Goal: Task Accomplishment & Management: Use online tool/utility

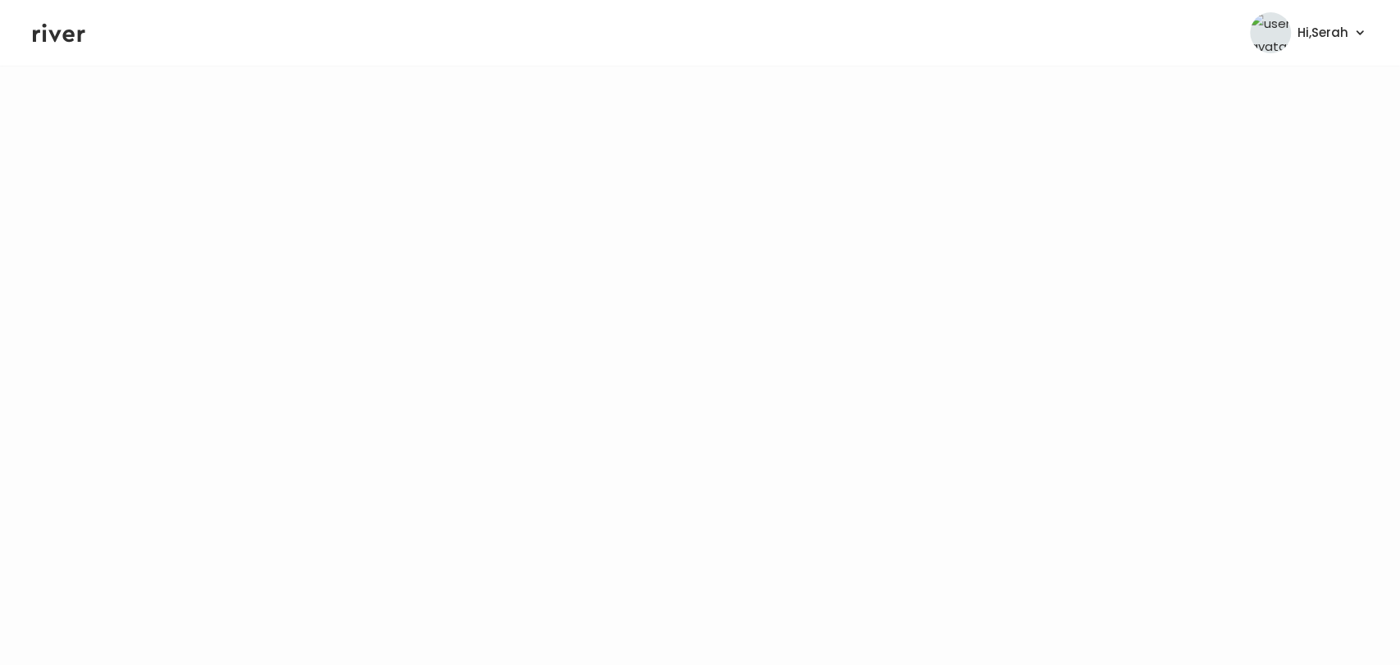
click at [60, 42] on icon at bounding box center [59, 33] width 53 height 25
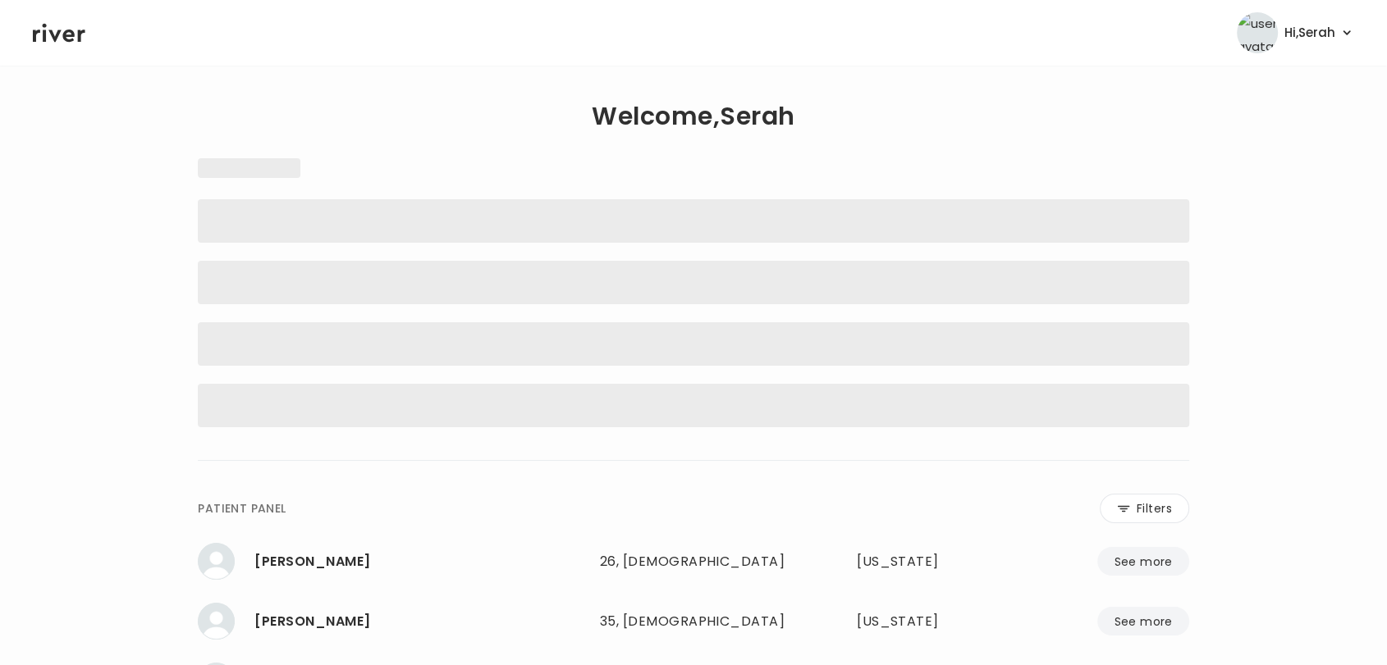
click at [60, 42] on icon at bounding box center [59, 33] width 53 height 25
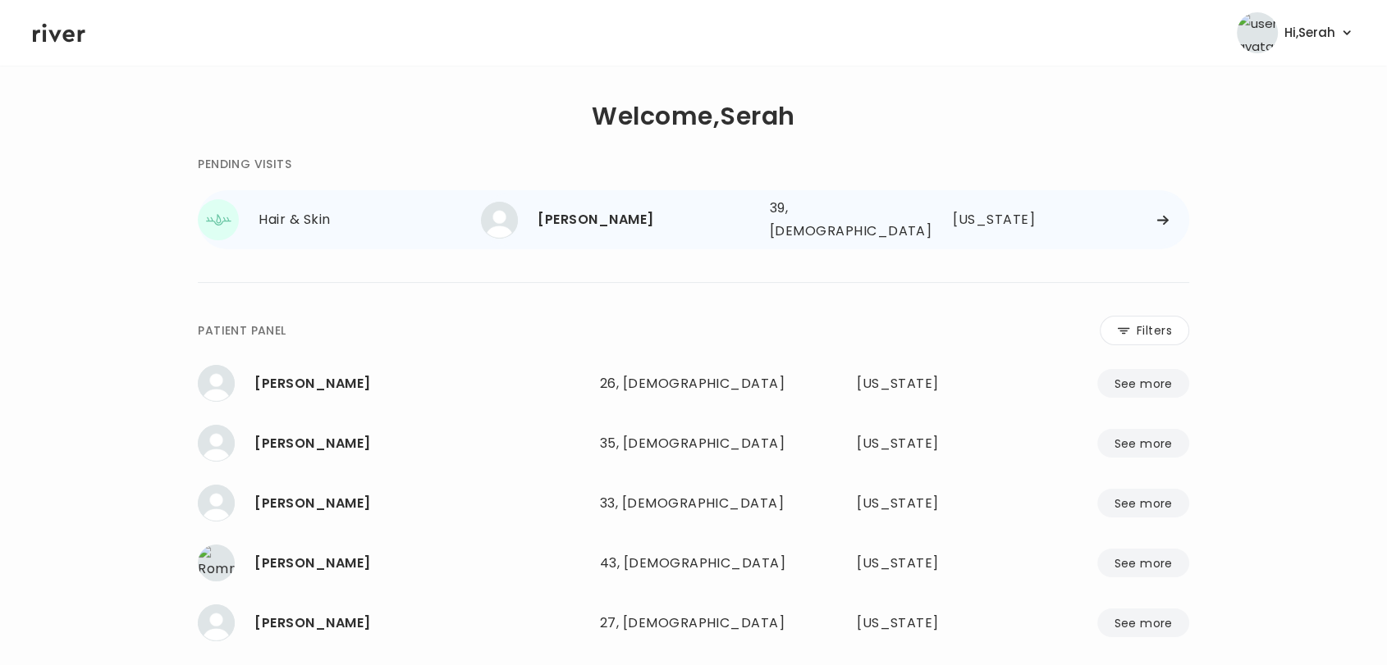
click at [591, 212] on div "[PERSON_NAME]" at bounding box center [646, 219] width 218 height 23
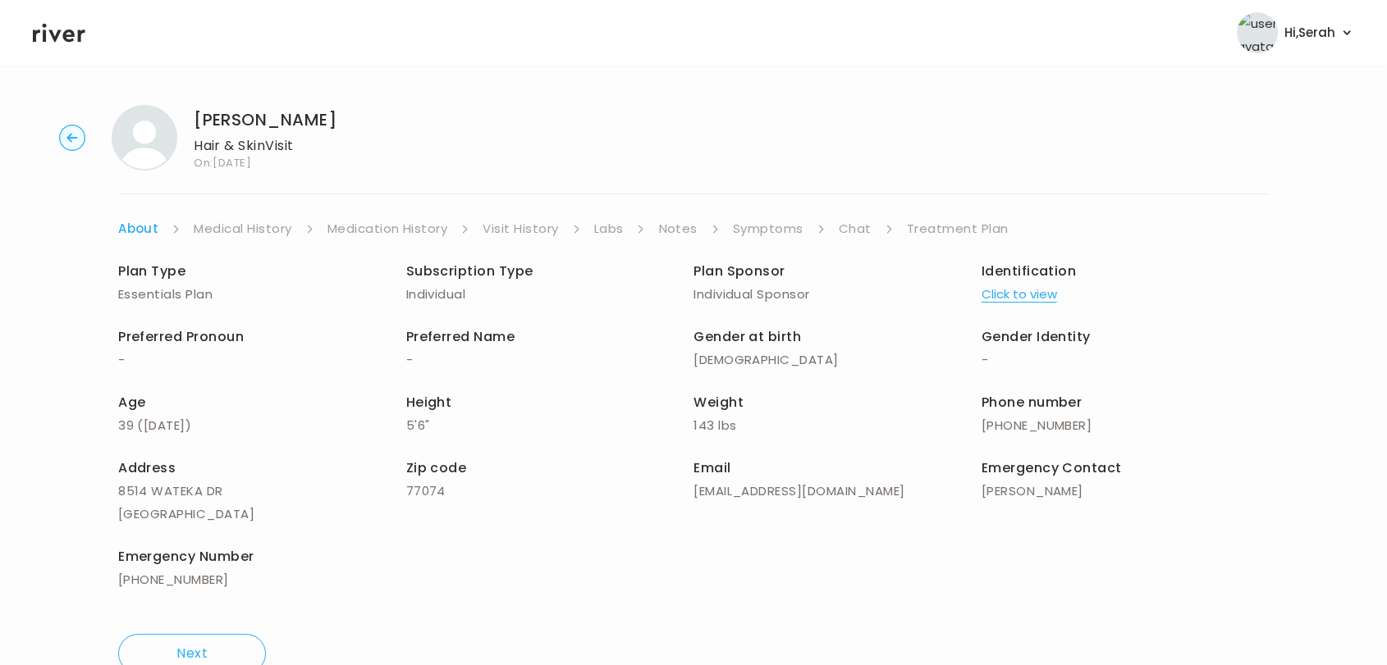
click at [827, 218] on ul "About Medical History Medication History Visit History Labs Notes Symptoms Chat…" at bounding box center [693, 228] width 1150 height 23
click at [855, 233] on link "Chat" at bounding box center [854, 228] width 33 height 23
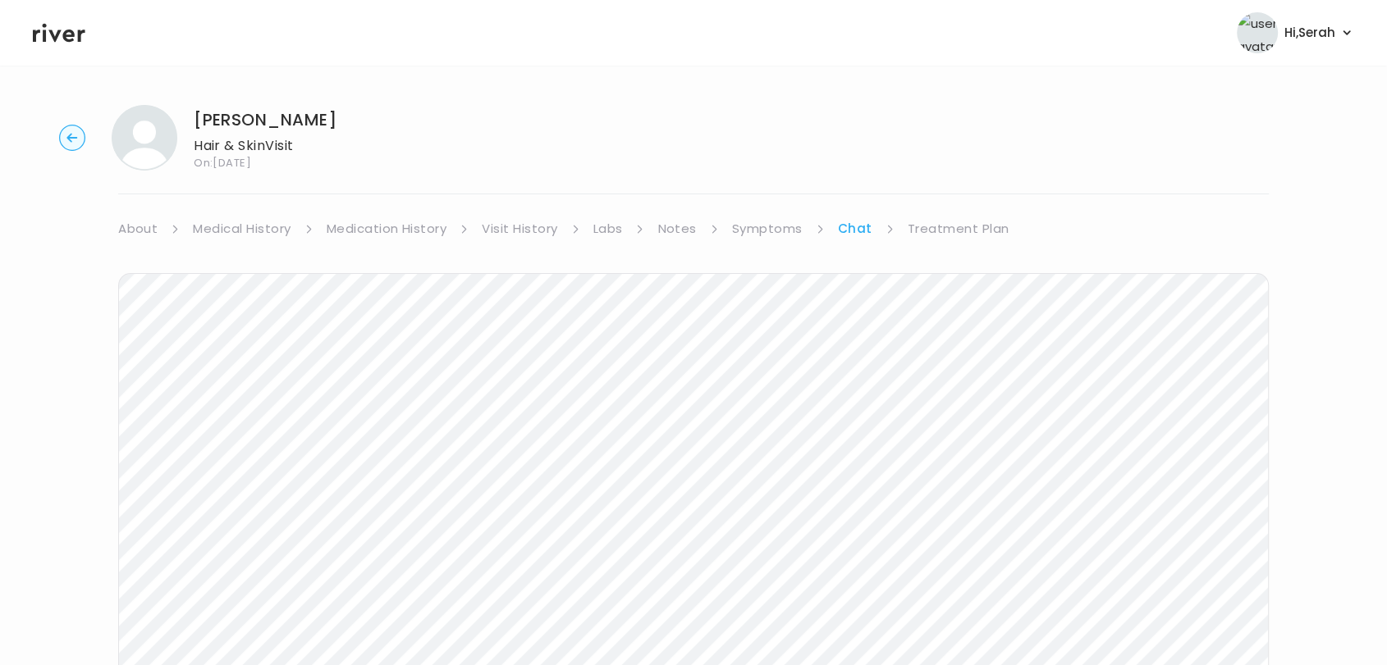
click at [947, 231] on link "Treatment Plan" at bounding box center [958, 228] width 102 height 23
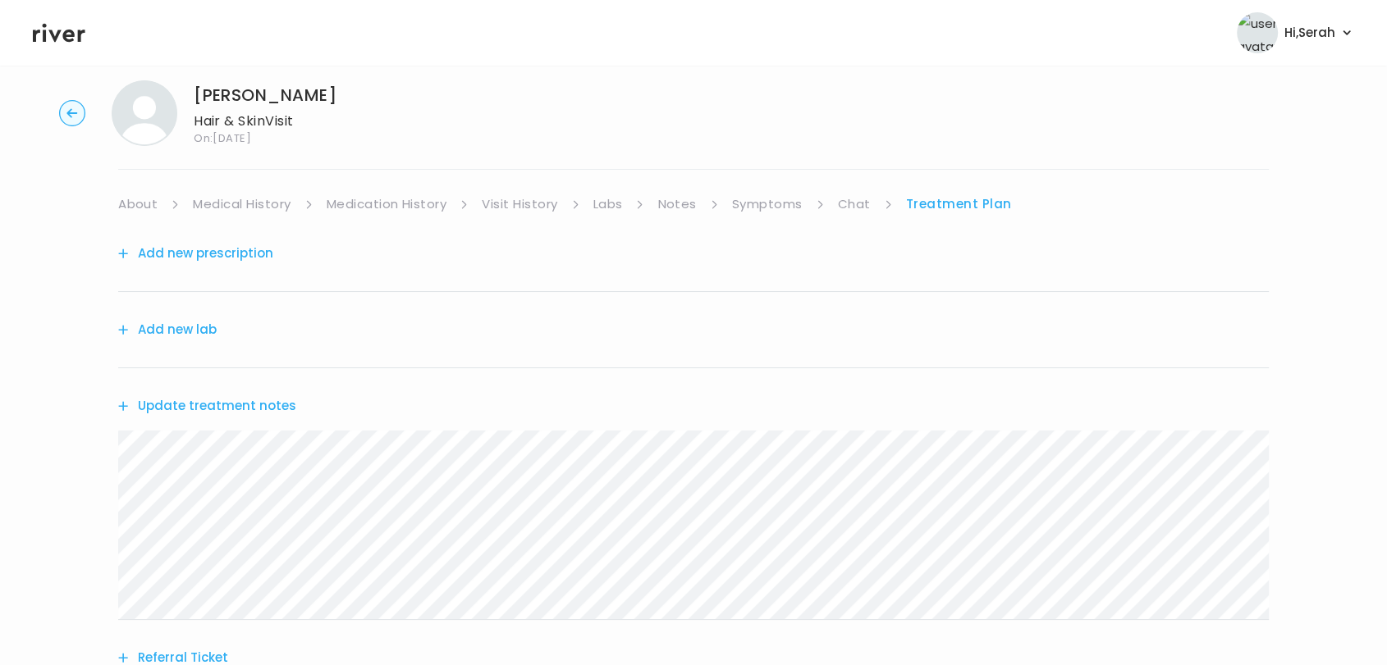
scroll to position [20, 0]
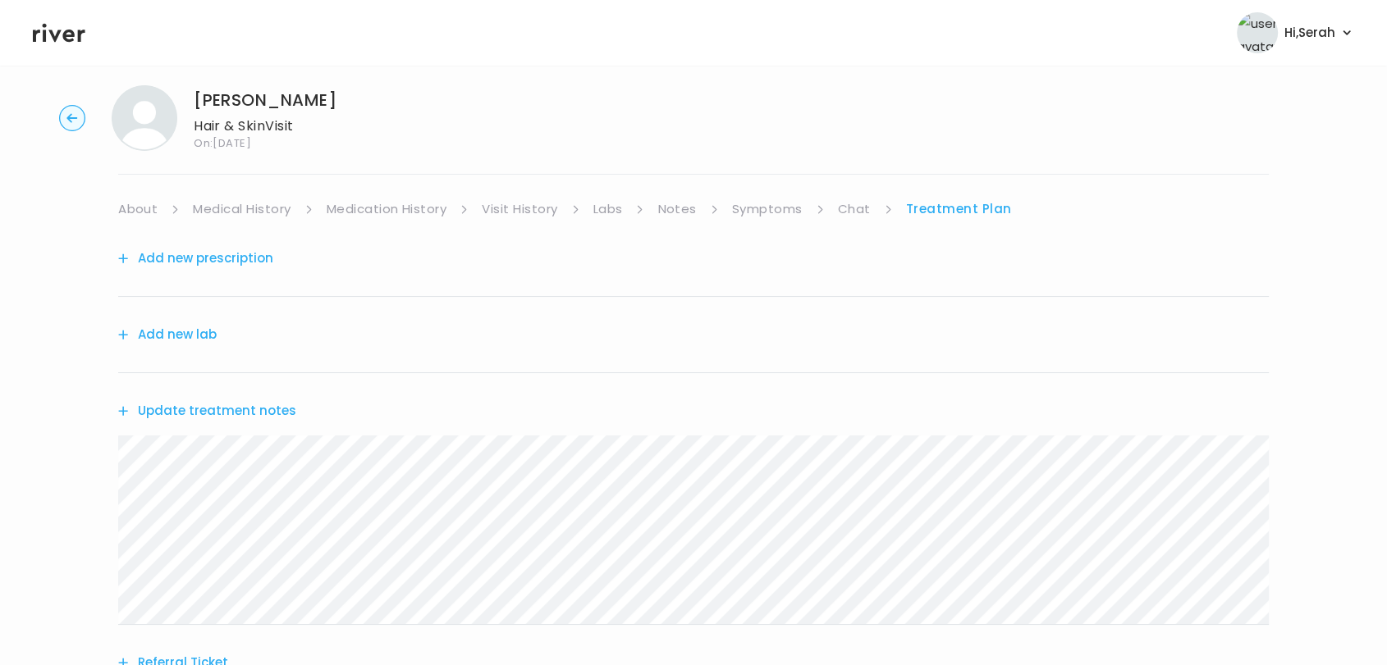
click at [180, 333] on button "Add new lab" at bounding box center [167, 334] width 98 height 23
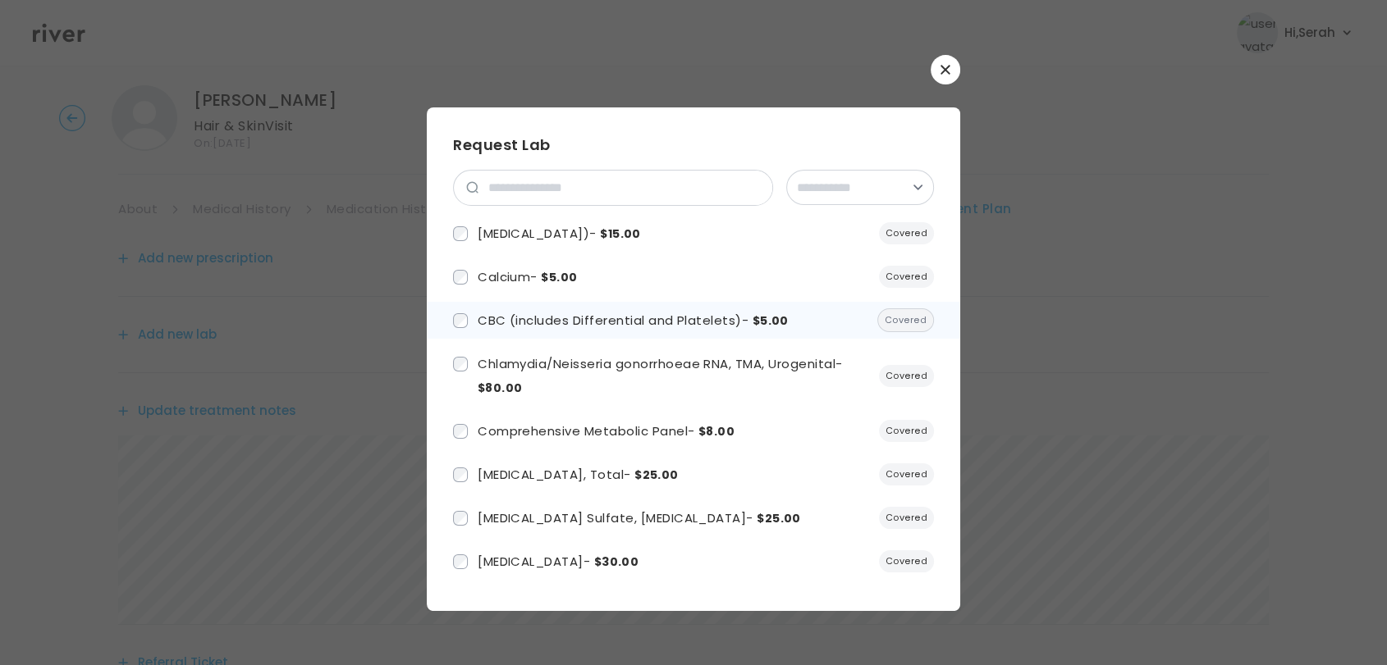
click at [591, 321] on span "CBC (includes Differential and Platelets) - $5.00" at bounding box center [632, 320] width 311 height 17
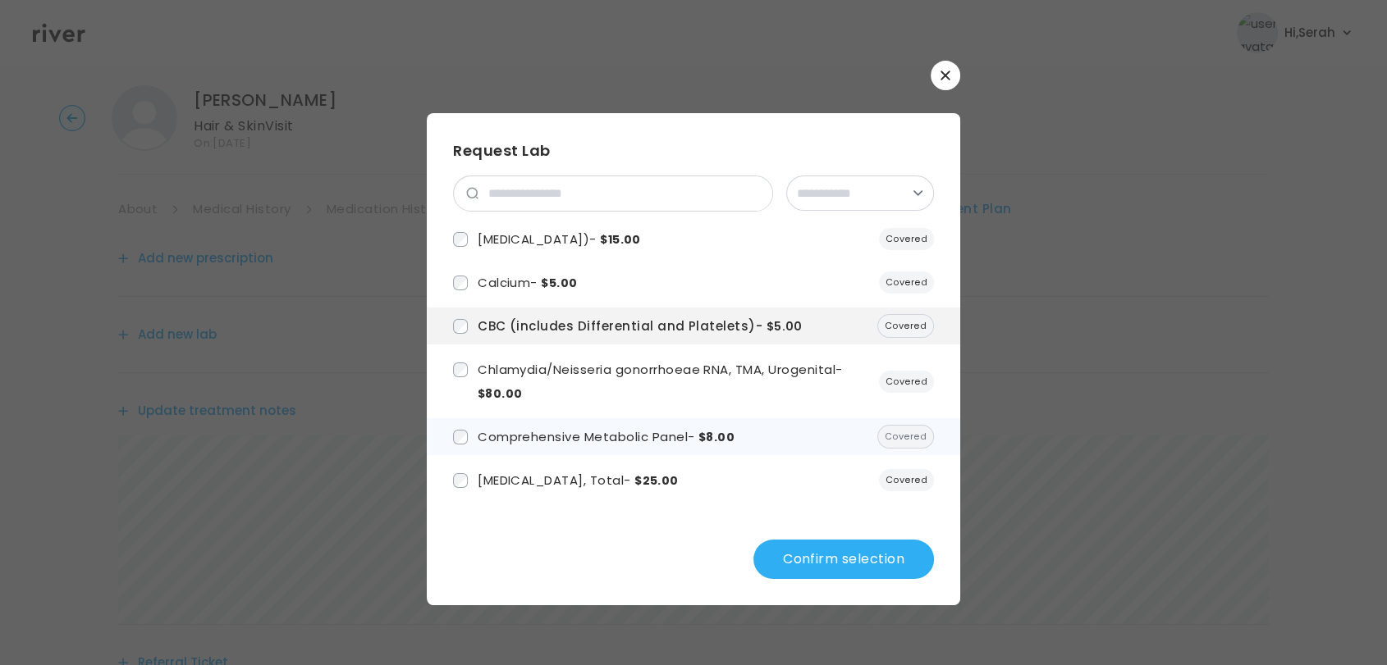
click at [556, 441] on span "Comprehensive Metabolic Panel - $8.00" at bounding box center [605, 436] width 257 height 17
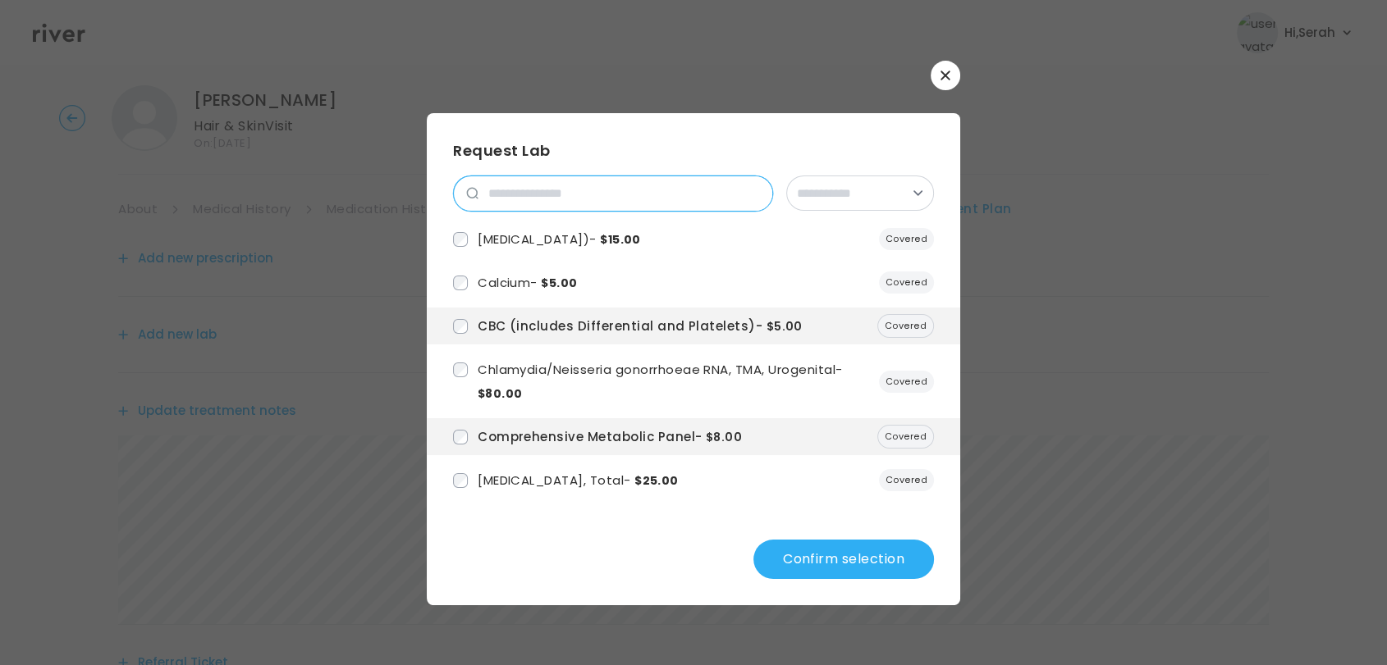
click at [610, 203] on input "search" at bounding box center [625, 193] width 294 height 34
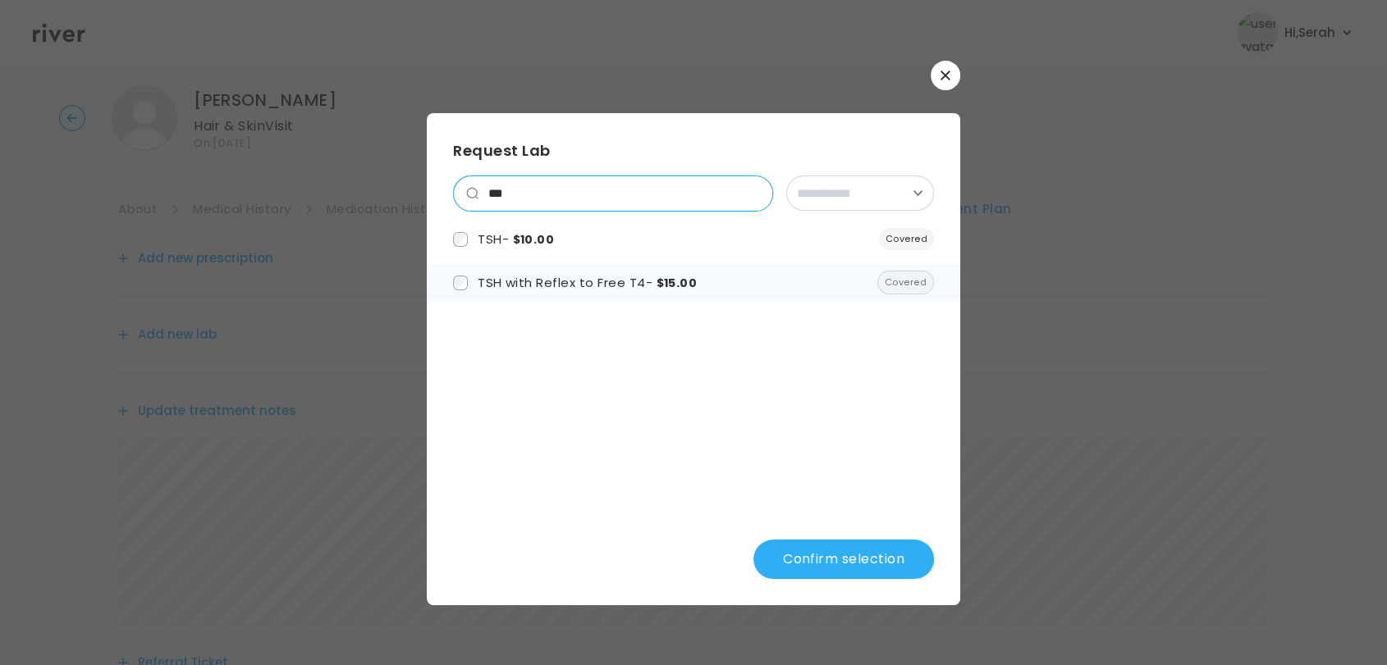
type input "***"
click at [637, 285] on span "TSH with Reflex to Free T4 - $15.00" at bounding box center [586, 282] width 219 height 17
